Goal: Book appointment/travel/reservation

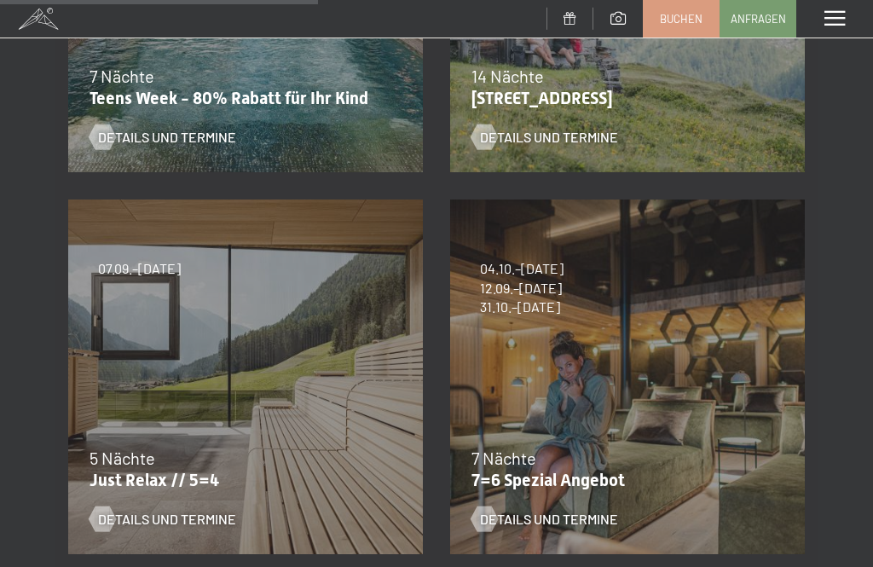
scroll to position [547, 0]
click at [156, 460] on div "5 Nächte" at bounding box center [242, 457] width 304 height 24
click at [164, 317] on div "07.09.–03.10.2025 21.12.–26.12.2025 11.01.–23.01.2026 08.03.–27.03.2026 08.11.–…" at bounding box center [246, 376] width 382 height 382
click at [169, 489] on div "Details und Termine" at bounding box center [235, 505] width 291 height 44
click at [138, 516] on span "Details und Termine" at bounding box center [167, 518] width 138 height 19
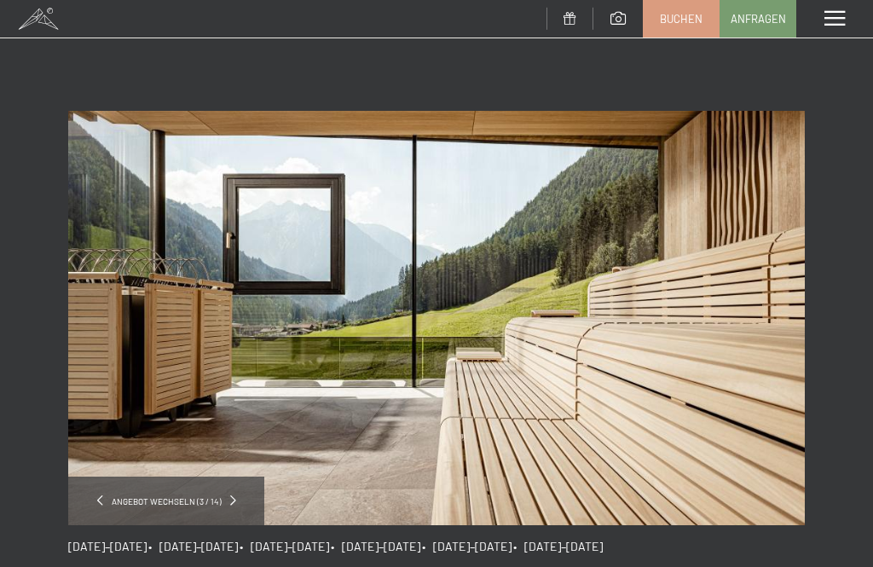
click at [241, 498] on div "Angebot wechseln (3 / 14)" at bounding box center [166, 501] width 196 height 49
click at [197, 501] on span "Angebot wechseln (3 / 14)" at bounding box center [166, 501] width 127 height 12
click at [246, 503] on div "Angebot wechseln (3 / 14)" at bounding box center [166, 501] width 196 height 49
click at [238, 499] on div "Angebot wechseln (3 / 14)" at bounding box center [166, 501] width 196 height 49
click at [231, 499] on span at bounding box center [233, 500] width 6 height 10
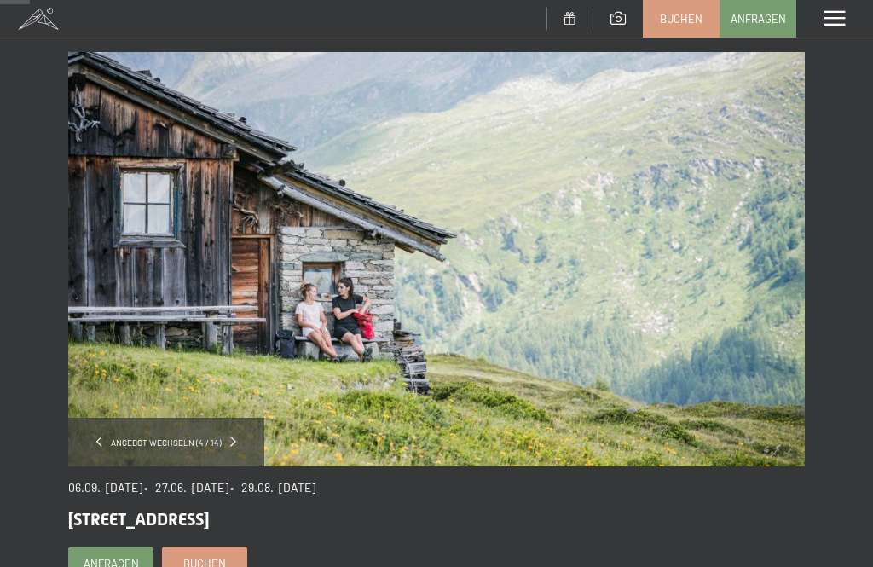
scroll to position [58, 0]
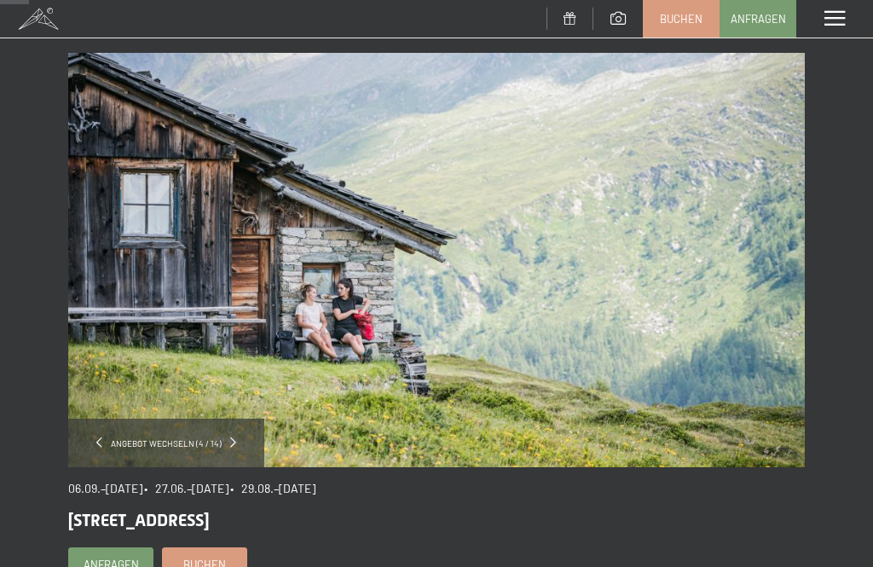
click at [245, 438] on div "Angebot wechseln (4 / 14)" at bounding box center [166, 443] width 196 height 49
click at [248, 442] on div "Angebot wechseln (4 / 14)" at bounding box center [166, 443] width 196 height 49
click at [246, 444] on div "Angebot wechseln (4 / 14)" at bounding box center [166, 443] width 196 height 49
click at [49, 14] on span at bounding box center [38, 19] width 77 height 38
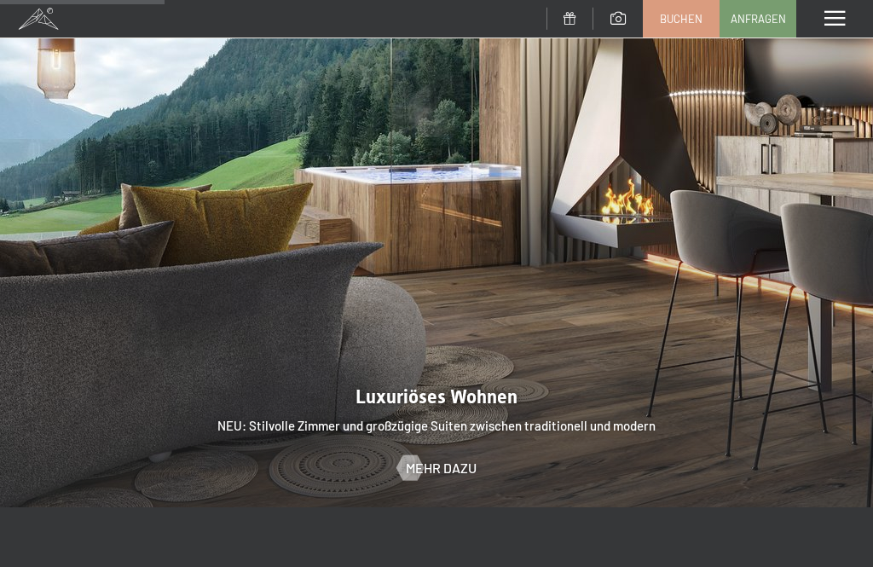
scroll to position [1361, 0]
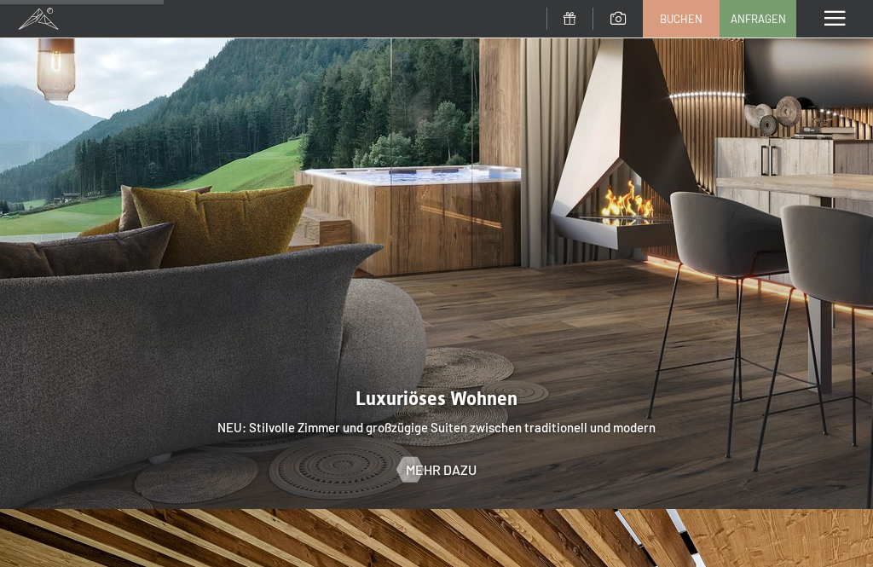
click at [417, 458] on div at bounding box center [409, 469] width 14 height 26
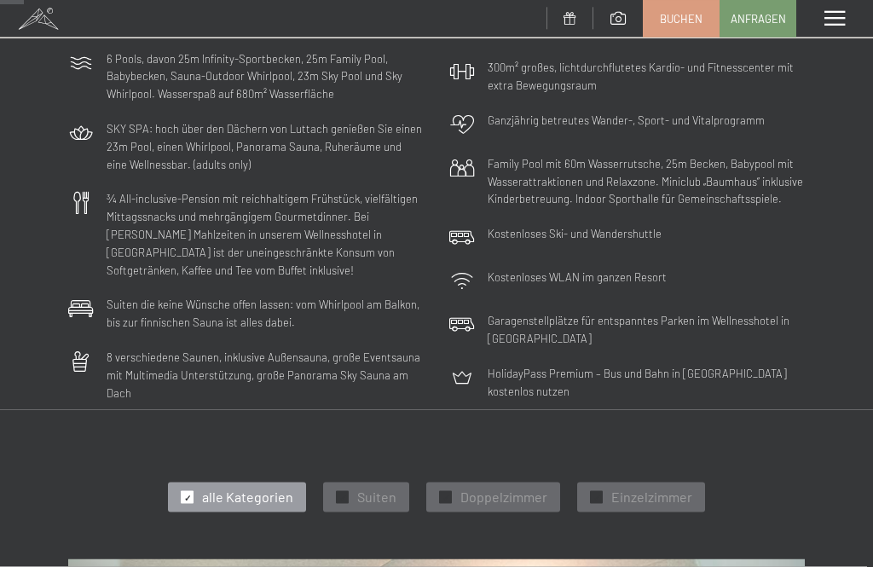
scroll to position [225, 0]
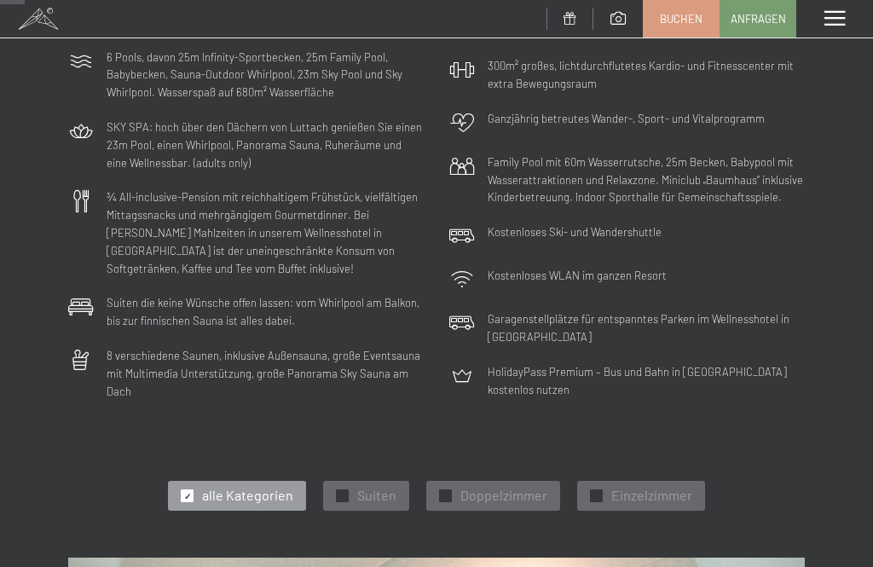
click at [506, 488] on span "Doppelzimmer" at bounding box center [503, 495] width 87 height 19
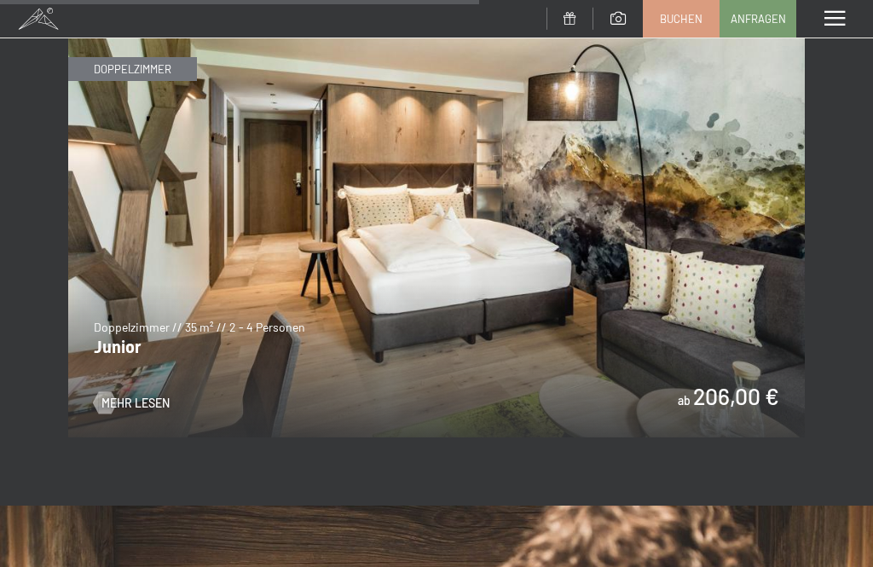
scroll to position [2155, 0]
click at [132, 396] on span "Mehr Lesen" at bounding box center [135, 404] width 68 height 17
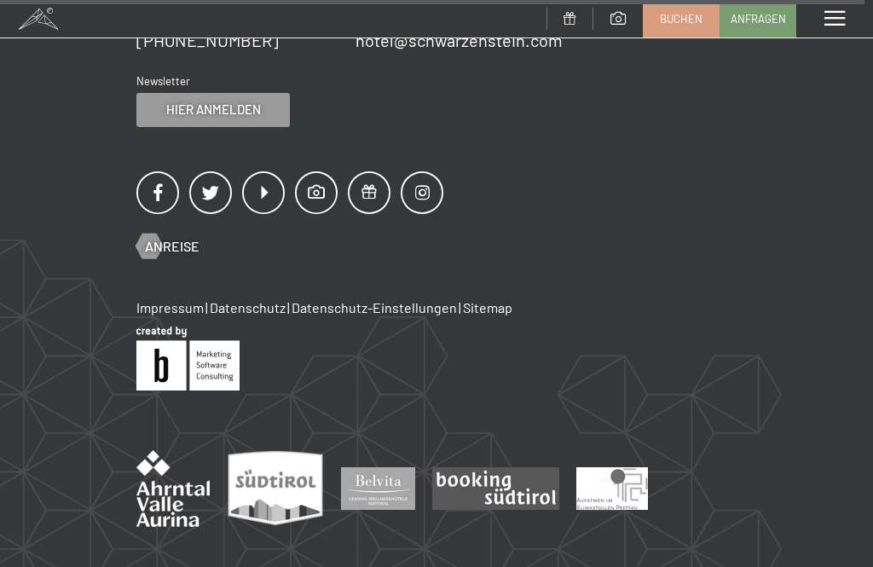
scroll to position [2638, 0]
